Goal: Use online tool/utility: Utilize a website feature to perform a specific function

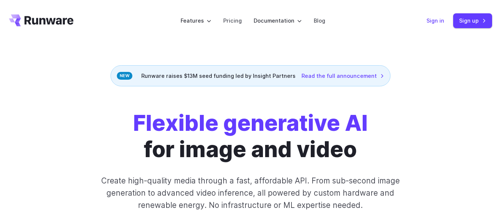
click at [438, 18] on link "Sign in" at bounding box center [436, 20] width 18 height 9
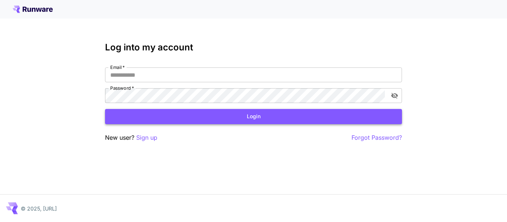
type input "**********"
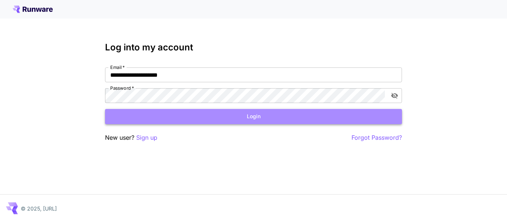
click at [346, 120] on button "Login" at bounding box center [253, 116] width 297 height 15
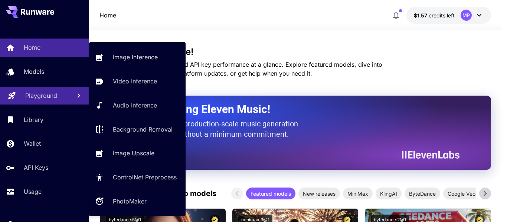
click at [46, 98] on p "Playground" at bounding box center [41, 95] width 32 height 9
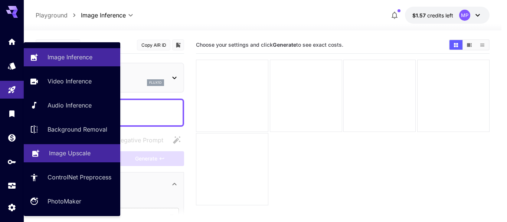
click at [75, 156] on p "Image Upscale" at bounding box center [70, 153] width 42 height 9
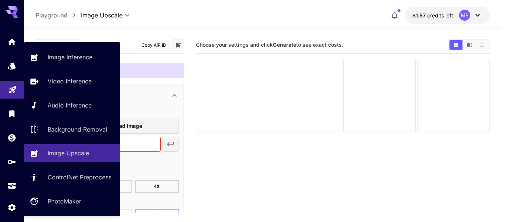
click at [2, 92] on link at bounding box center [12, 90] width 24 height 18
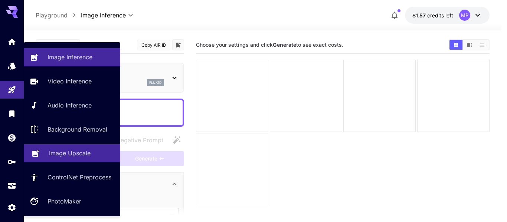
click at [74, 154] on p "Image Upscale" at bounding box center [70, 153] width 42 height 9
type input "**********"
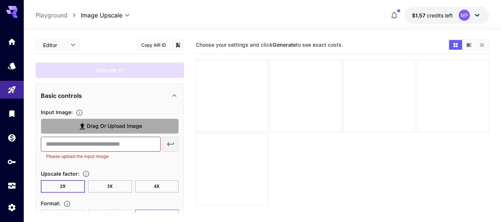
click at [119, 130] on span "Drag or upload image" at bounding box center [114, 126] width 55 height 9
click at [0, 0] on input "Drag or upload image" at bounding box center [0, 0] width 0 height 0
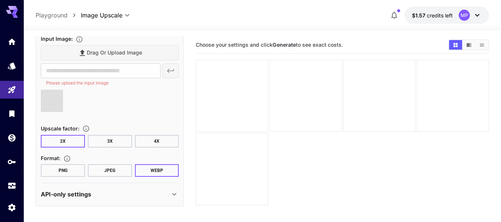
type input "**********"
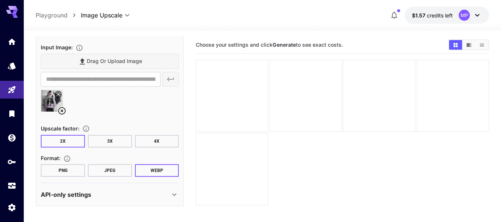
scroll to position [65, 0]
click at [63, 176] on button "PNG" at bounding box center [63, 170] width 44 height 13
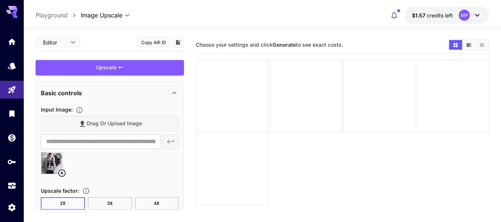
scroll to position [2, 0]
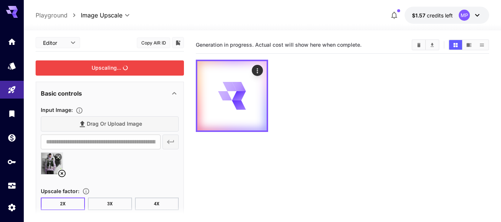
click at [124, 71] on div "Upscaling..." at bounding box center [110, 67] width 148 height 15
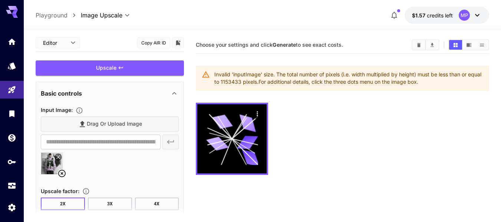
click at [55, 157] on button at bounding box center [58, 157] width 7 height 7
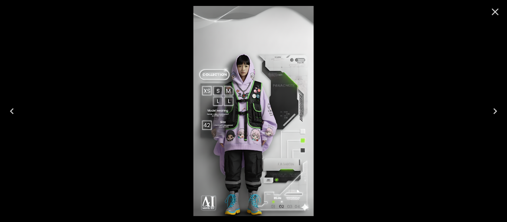
click at [498, 10] on icon "Close" at bounding box center [495, 12] width 12 height 12
